Goal: Information Seeking & Learning: Learn about a topic

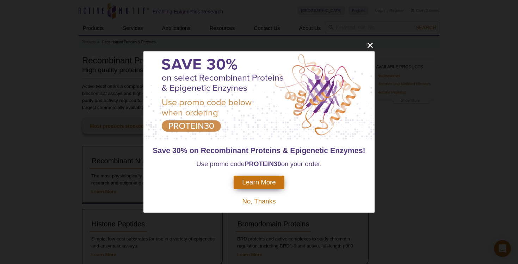
click at [370, 44] on icon "close" at bounding box center [370, 45] width 9 height 9
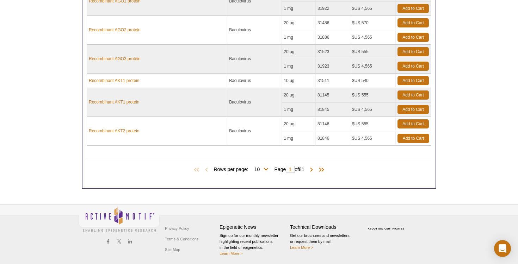
scroll to position [681, 0]
click at [289, 168] on input "1" at bounding box center [290, 169] width 9 height 7
type input "70"
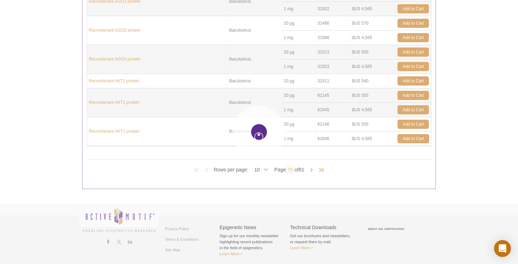
click at [50, 102] on div at bounding box center [259, 132] width 518 height 264
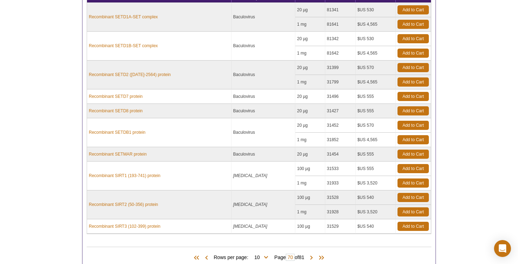
scroll to position [652, 0]
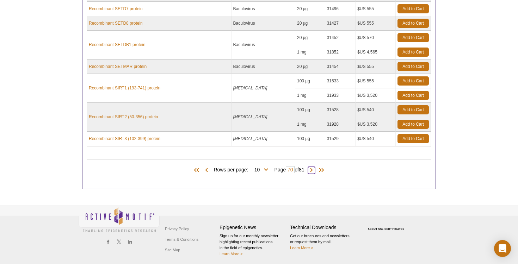
click at [315, 167] on span at bounding box center [311, 170] width 7 height 7
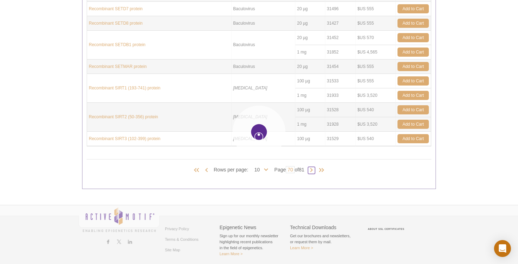
type input "71"
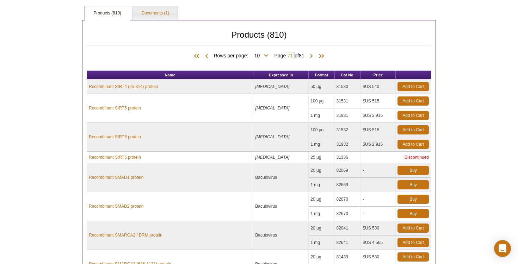
scroll to position [613, 0]
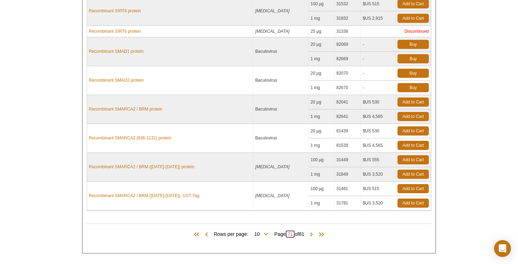
click at [294, 233] on input "71" at bounding box center [290, 234] width 9 height 7
type input "75"
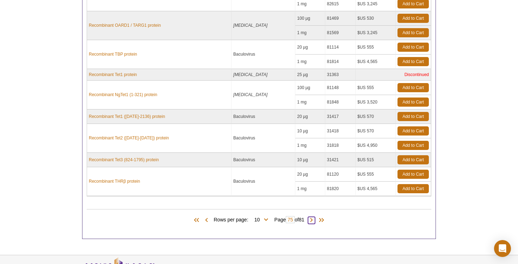
click at [312, 217] on span at bounding box center [311, 220] width 7 height 7
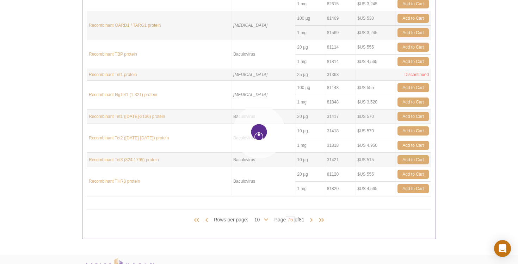
type input "76"
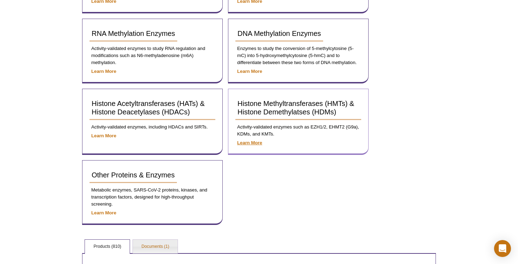
scroll to position [256, 0]
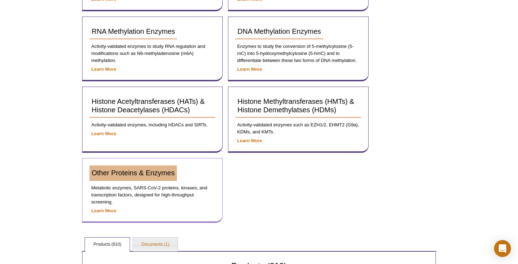
click at [164, 171] on span "Other Proteins & Enzymes" at bounding box center [133, 173] width 83 height 8
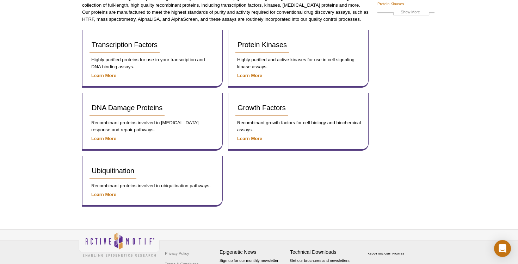
scroll to position [72, 0]
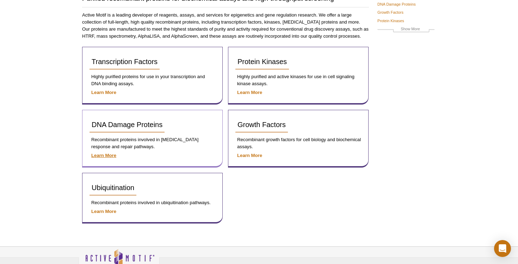
click at [109, 154] on strong "Learn More" at bounding box center [103, 155] width 25 height 5
